Goal: Download file/media

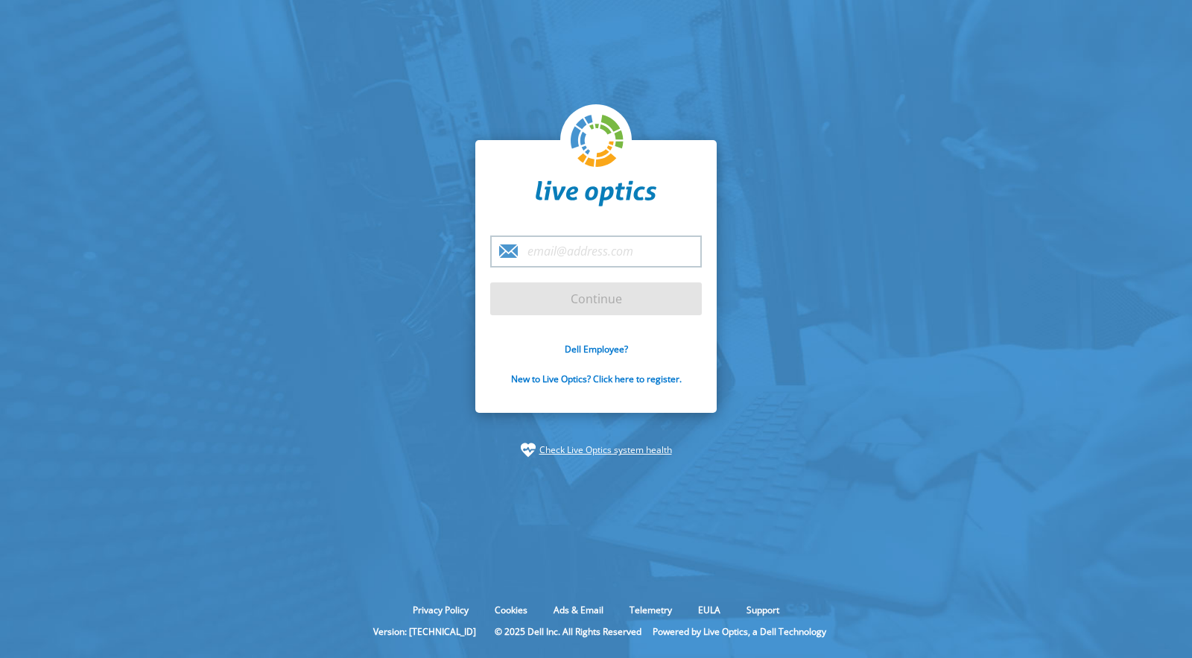
type input "[EMAIL_ADDRESS][DOMAIN_NAME]"
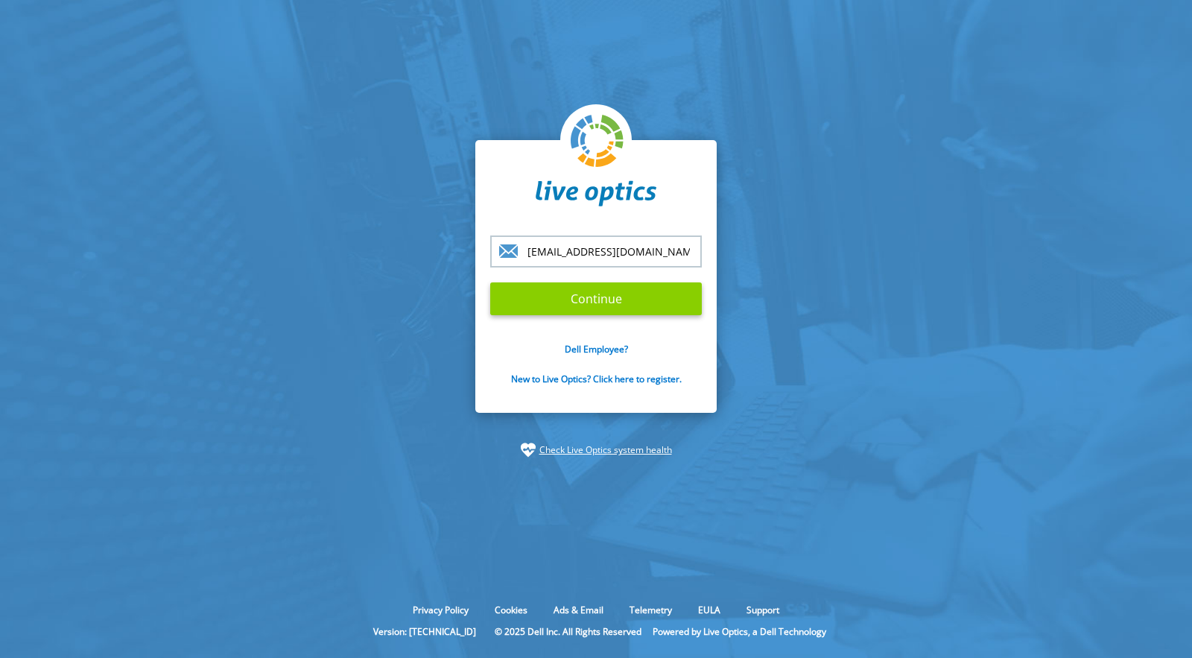
click at [616, 298] on input "Continue" at bounding box center [596, 298] width 212 height 33
click at [634, 294] on input "Continue" at bounding box center [596, 298] width 212 height 33
click at [634, 288] on input "Continue" at bounding box center [596, 298] width 212 height 33
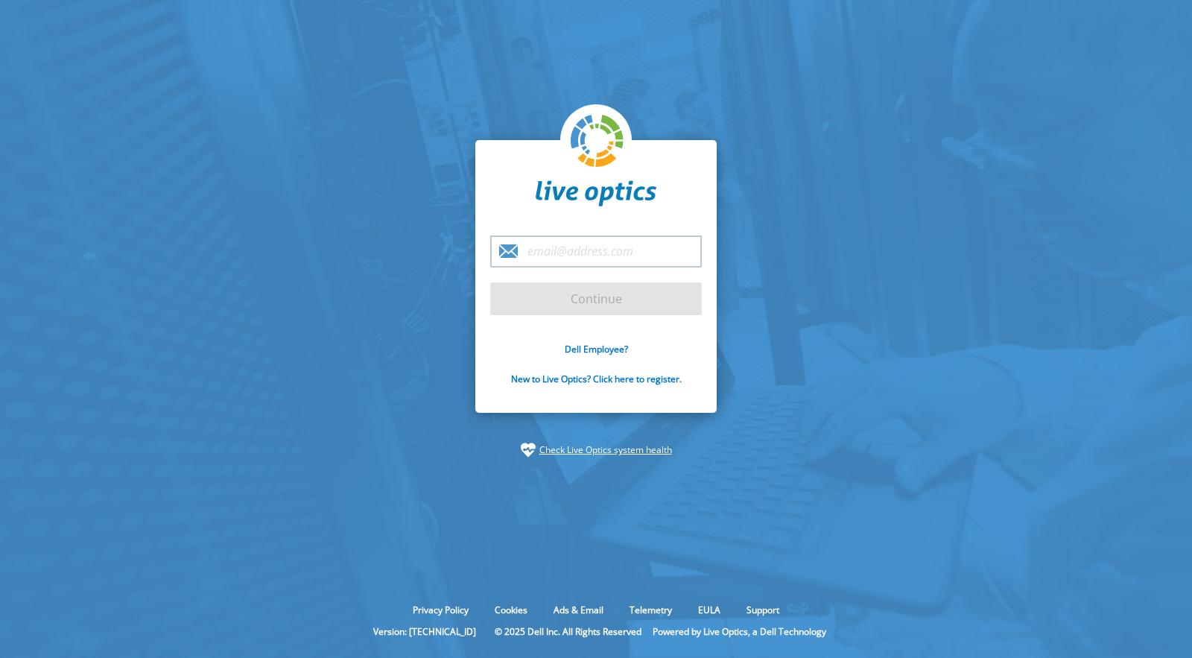
type input "[EMAIL_ADDRESS][DOMAIN_NAME]"
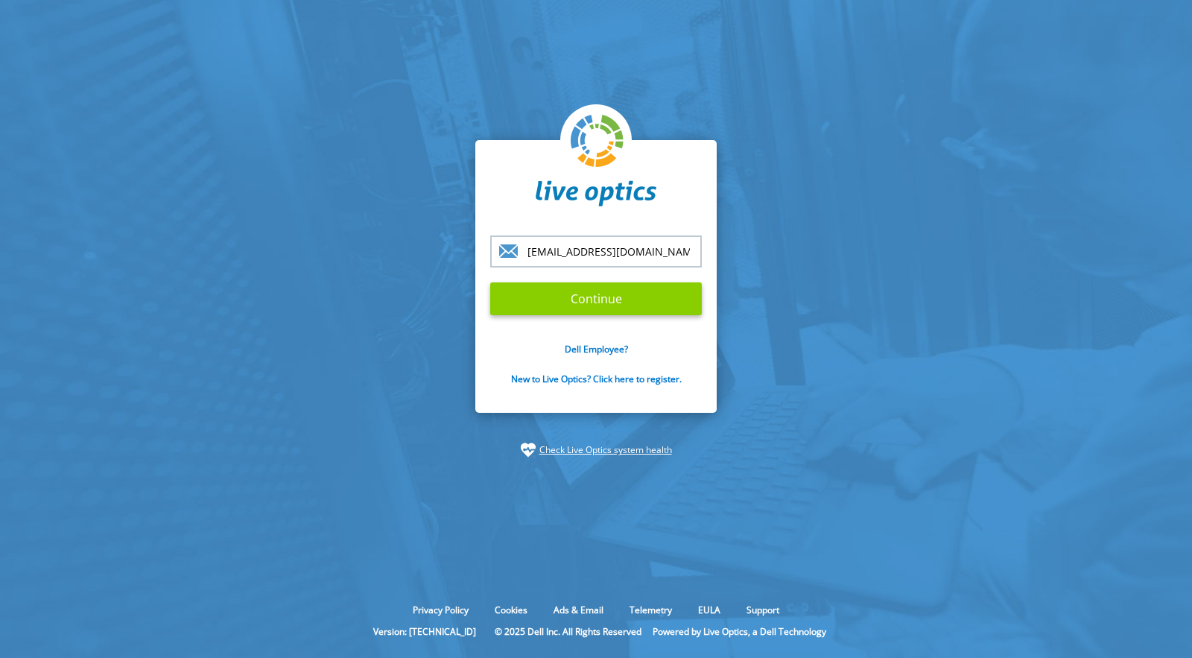
click at [595, 299] on input "Continue" at bounding box center [596, 298] width 212 height 33
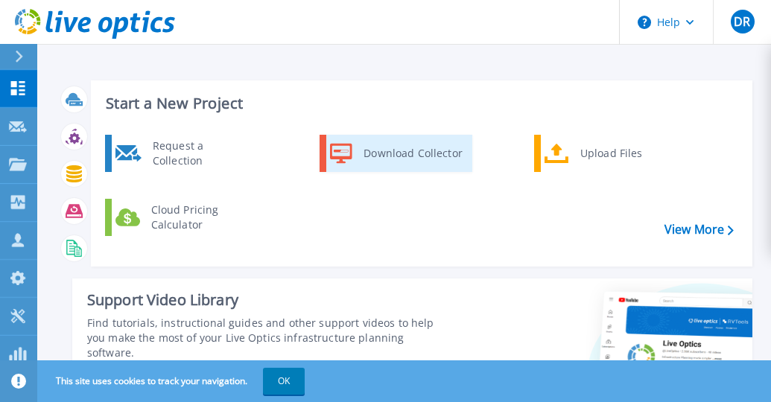
click at [347, 161] on icon at bounding box center [341, 154] width 22 height 22
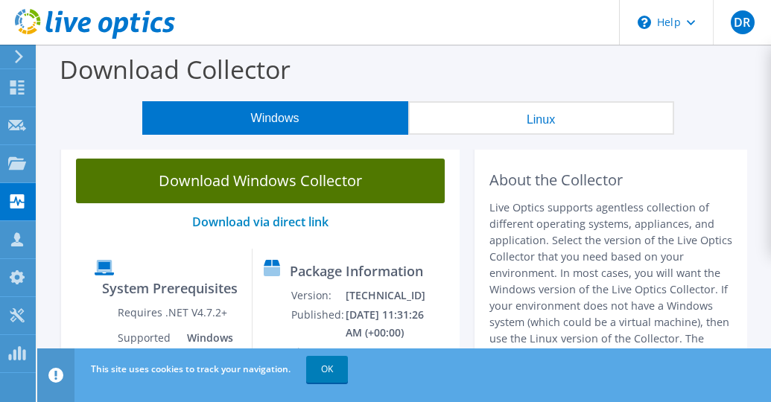
click at [237, 187] on link "Download Windows Collector" at bounding box center [260, 181] width 369 height 45
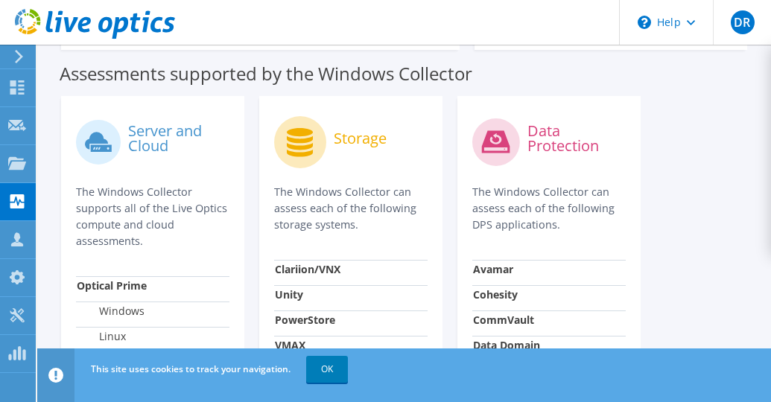
scroll to position [596, 0]
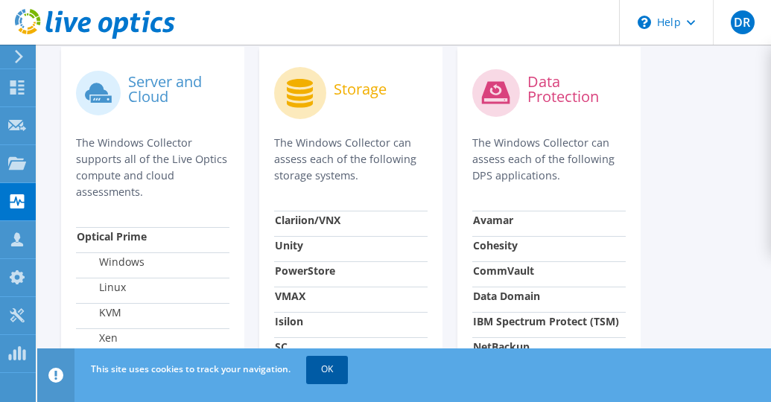
click at [339, 366] on link "OK" at bounding box center [327, 369] width 42 height 27
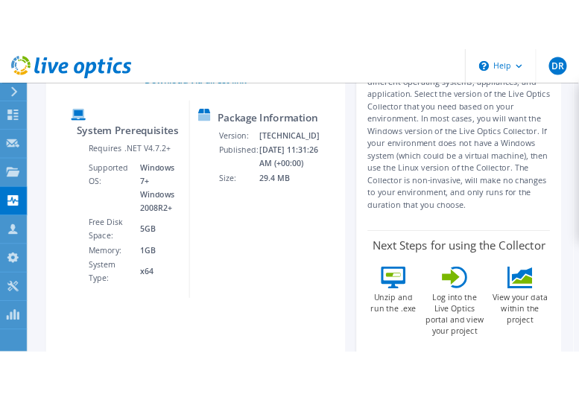
scroll to position [522, 0]
